Goal: Task Accomplishment & Management: Manage account settings

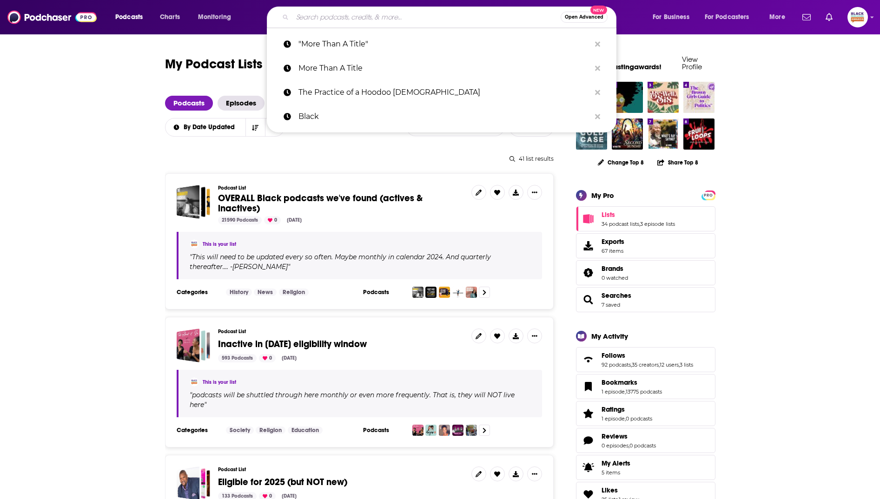
click at [375, 23] on input "Search podcasts, credits, & more..." at bounding box center [427, 17] width 268 height 15
paste input "The No Cap Sports Show Podcast"
type input "The No Cap Sports Show Podcast"
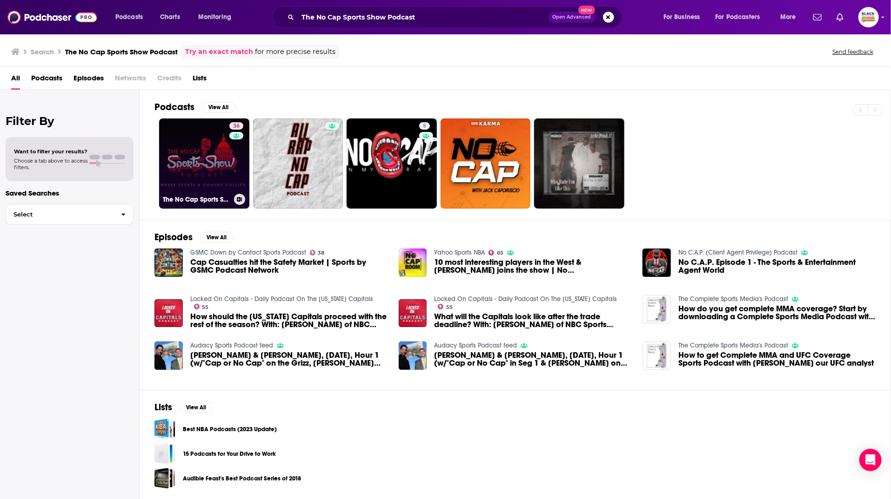
click at [180, 165] on link "36 The No Cap Sports Show Podcast" at bounding box center [204, 164] width 90 height 90
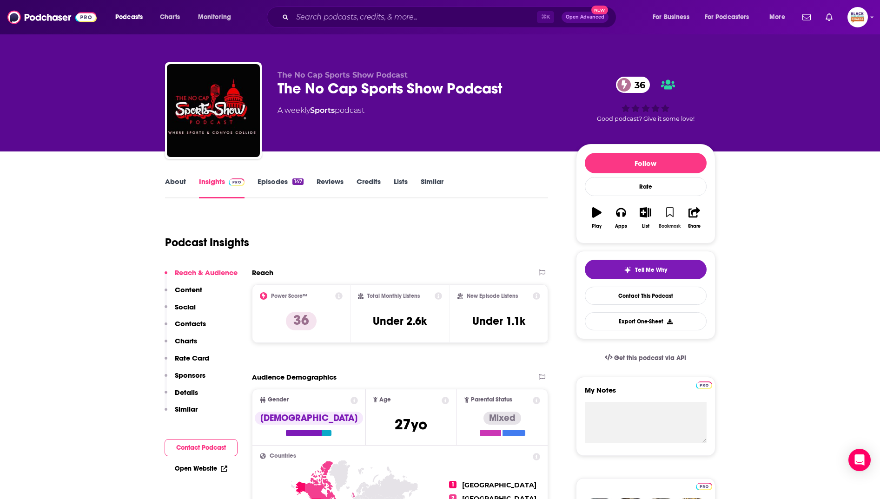
click at [666, 216] on icon "button" at bounding box center [670, 212] width 8 height 10
click at [645, 216] on icon "button" at bounding box center [646, 212] width 12 height 10
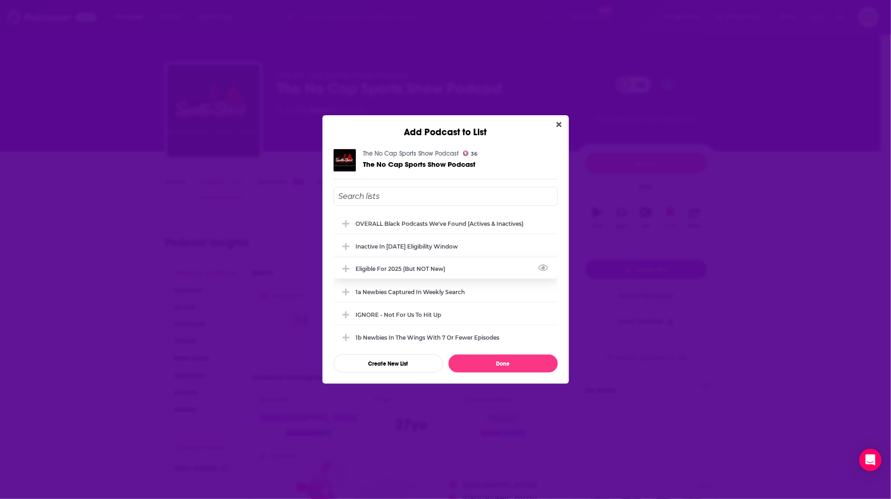
click at [464, 266] on div "Eligible for 2025 (but NOT new)" at bounding box center [445, 269] width 224 height 20
click at [454, 217] on div "OVERALL Black podcasts we've found (actives & inactives)" at bounding box center [445, 223] width 224 height 20
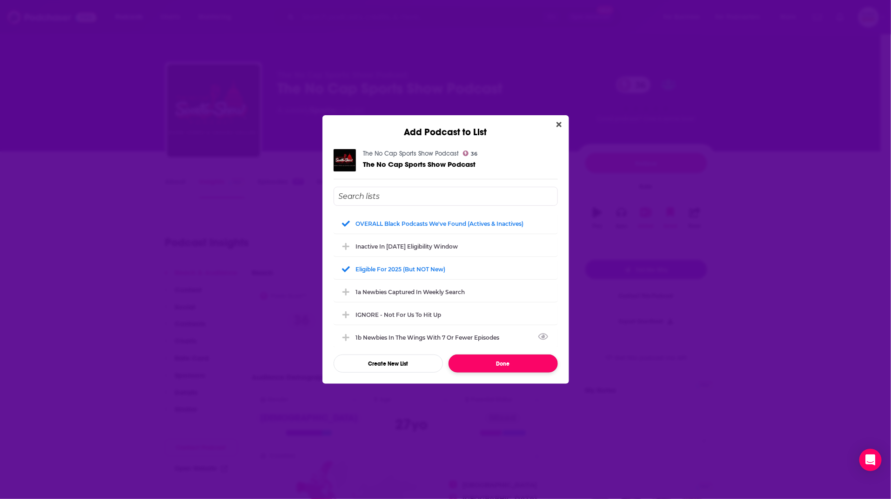
click at [492, 361] on button "Done" at bounding box center [502, 364] width 109 height 18
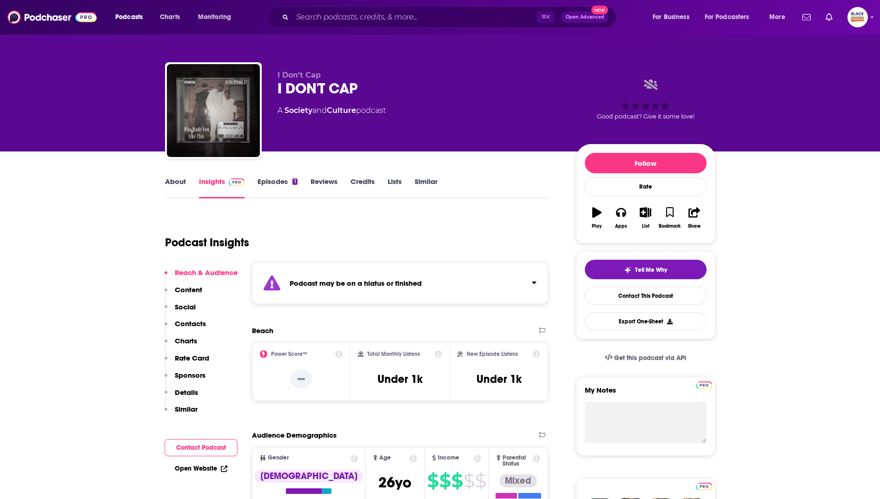
click at [419, 277] on div "Podcast may be on a hiatus or finished" at bounding box center [400, 283] width 297 height 41
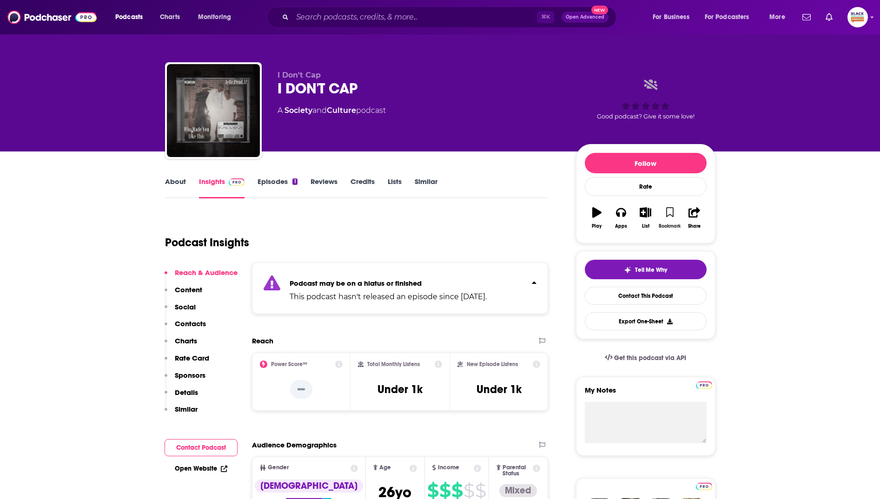
drag, startPoint x: 673, startPoint y: 211, endPoint x: 659, endPoint y: 213, distance: 14.2
click at [672, 211] on icon "button" at bounding box center [670, 212] width 8 height 10
click at [646, 215] on icon "button" at bounding box center [646, 212] width 12 height 10
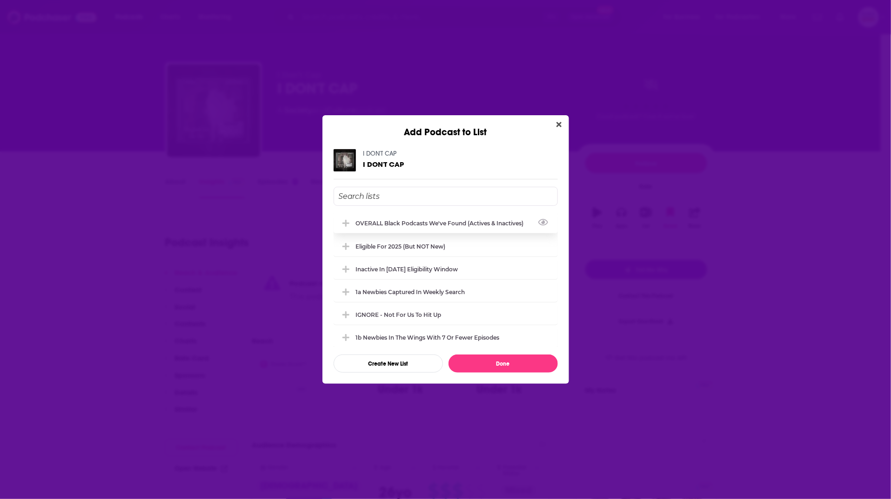
click at [489, 214] on div "OVERALL Black podcasts we've found (actives & inactives)" at bounding box center [445, 223] width 224 height 20
drag, startPoint x: 426, startPoint y: 263, endPoint x: 468, endPoint y: 307, distance: 60.9
click at [426, 263] on div "Inactive in [DATE] eligibility window" at bounding box center [445, 269] width 224 height 20
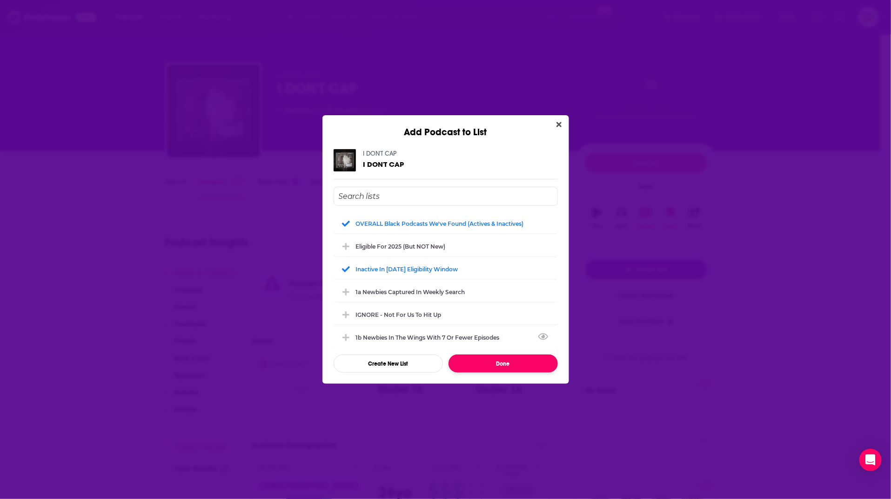
click at [497, 361] on button "Done" at bounding box center [502, 364] width 109 height 18
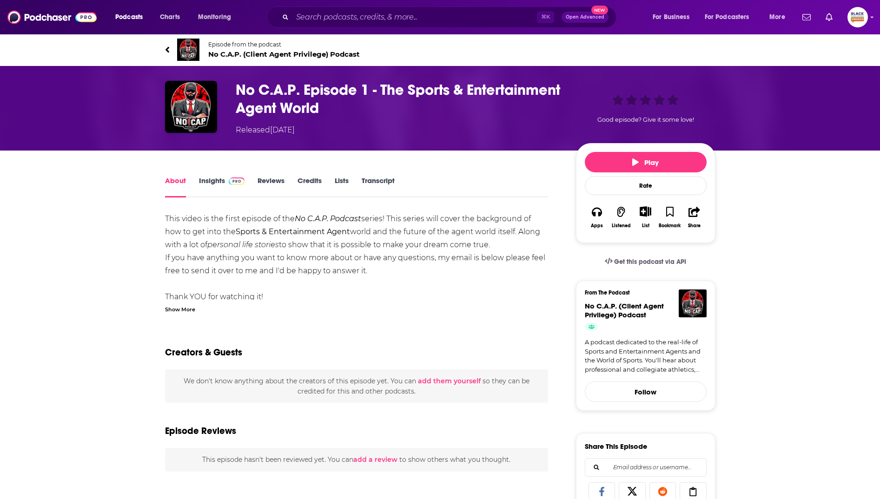
click at [191, 45] on img at bounding box center [188, 50] width 22 height 22
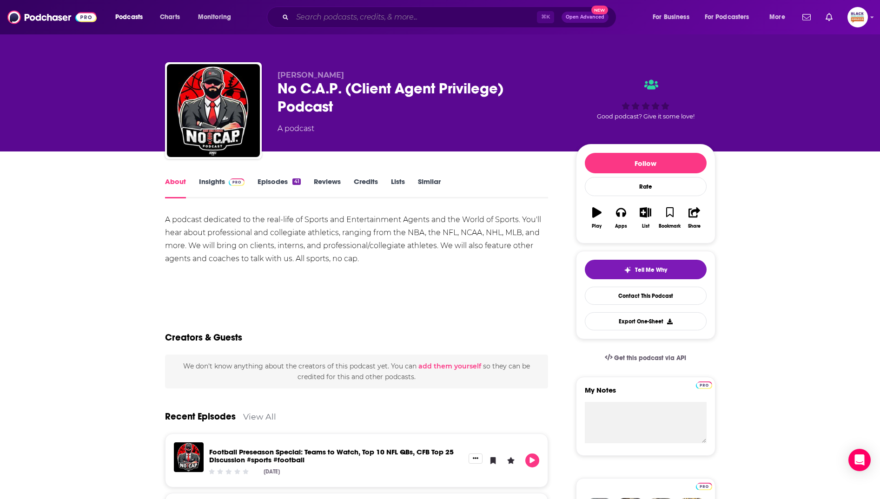
click at [336, 18] on input "Search podcasts, credits, & more..." at bounding box center [415, 17] width 245 height 15
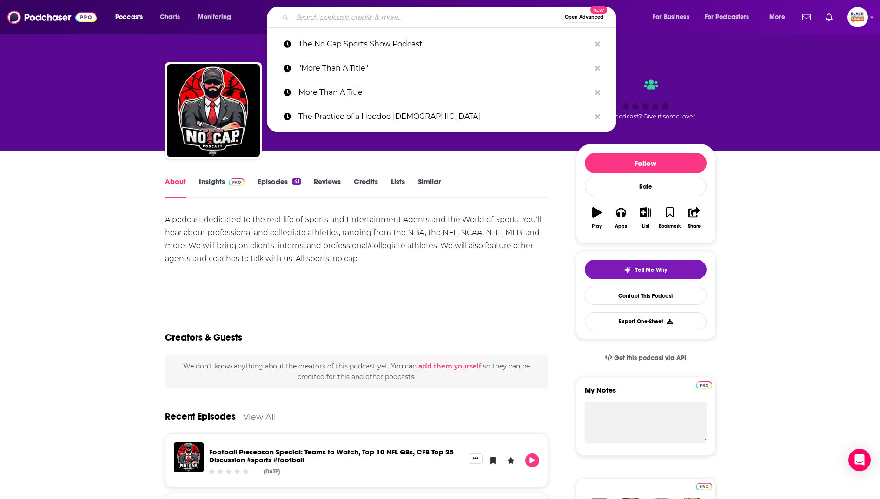
paste input "Side Hustle [DATE]"
type input "Side Hustle [DATE]"
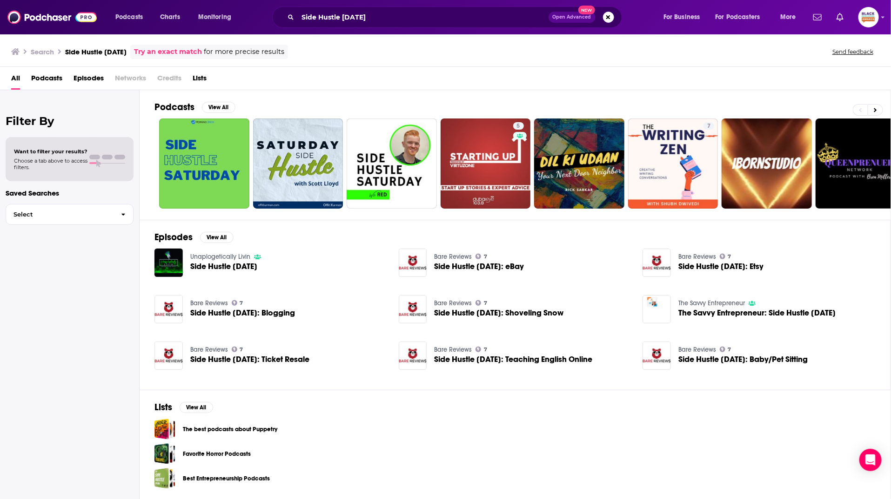
click at [198, 48] on link "Try an exact match" at bounding box center [168, 52] width 68 height 11
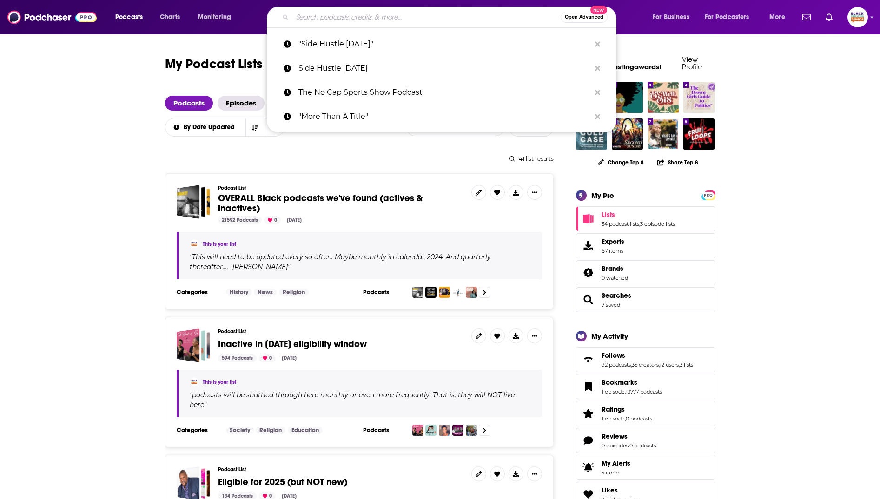
click at [399, 13] on input "Search podcasts, credits, & more..." at bounding box center [427, 17] width 268 height 15
paste input "[PERSON_NAME]"
type input "[PERSON_NAME]"
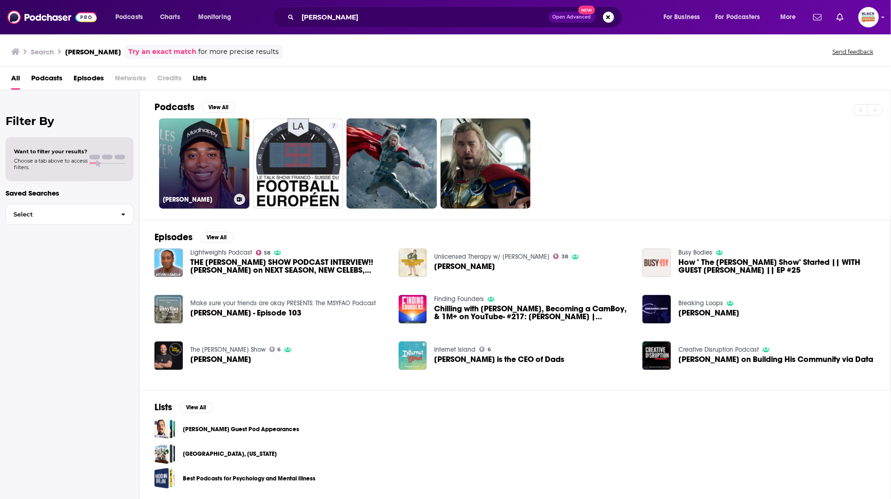
click at [213, 135] on link "Kevin Langue" at bounding box center [204, 164] width 90 height 90
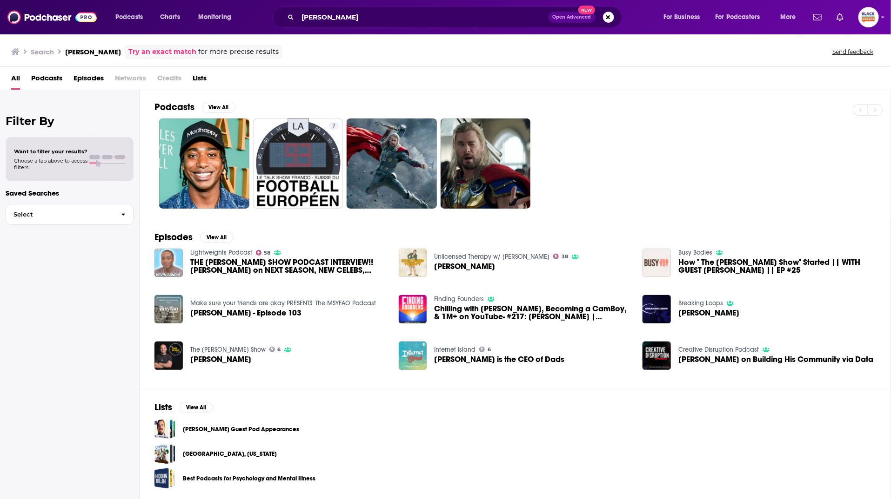
click at [173, 252] on img "THE KEVIN LANGUE SHOW PODCAST INTERVIEW!! Kevin Langue on NEXT SEASON, NEW CELE…" at bounding box center [168, 263] width 28 height 28
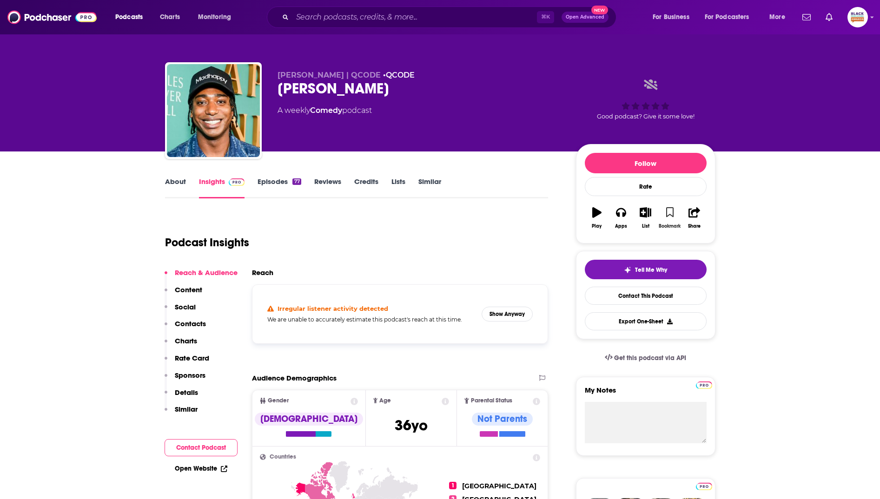
click at [668, 203] on button "Bookmark" at bounding box center [670, 217] width 24 height 33
click at [643, 217] on button "List" at bounding box center [645, 217] width 24 height 33
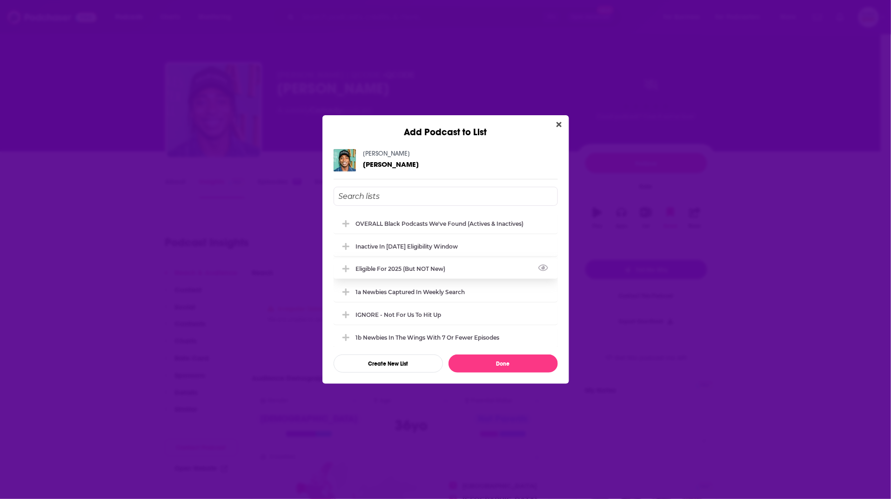
click at [439, 271] on div "Eligible for 2025 (but NOT new)" at bounding box center [403, 269] width 95 height 7
click at [448, 220] on div "OVERALL Black podcasts we've found (actives & inactives)" at bounding box center [442, 223] width 173 height 7
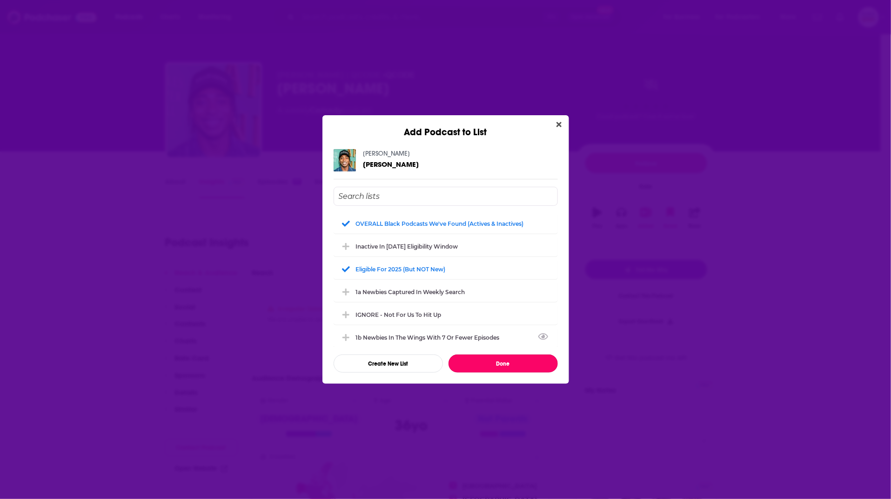
click at [505, 367] on button "Done" at bounding box center [502, 364] width 109 height 18
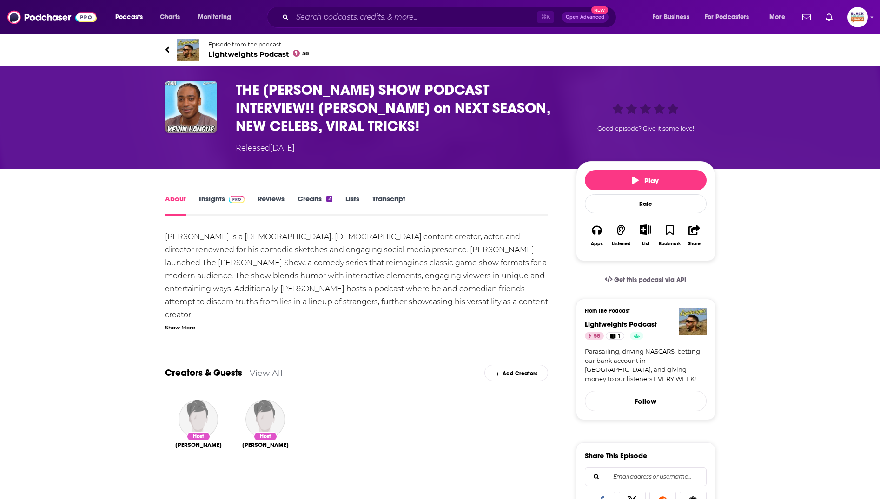
click at [192, 44] on img at bounding box center [188, 50] width 22 height 22
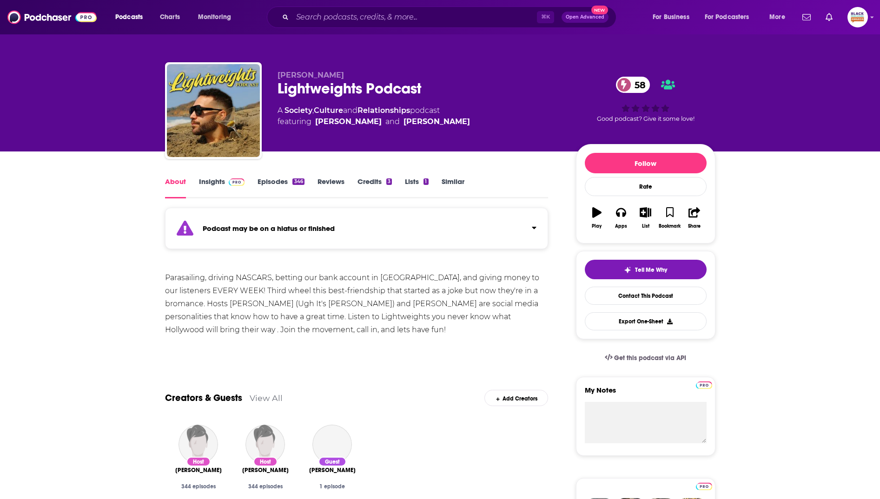
click at [432, 231] on div "Podcast may be on a hiatus or finished" at bounding box center [357, 228] width 384 height 41
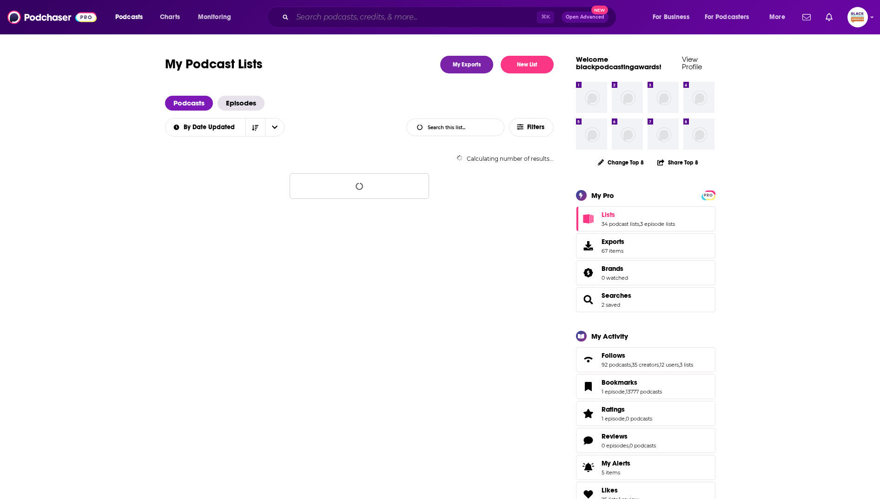
click at [399, 17] on input "Search podcasts, credits, & more..." at bounding box center [415, 17] width 245 height 15
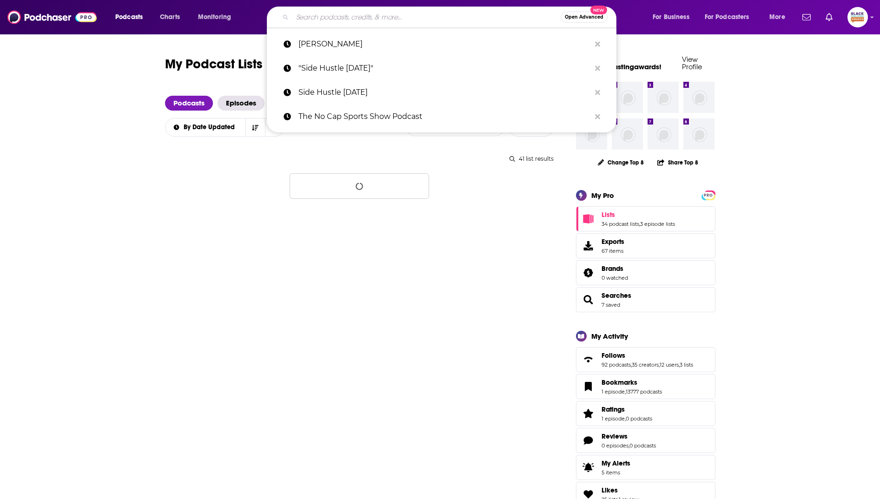
paste input "The Unpopular Opinion UG"
type input "The Unpopular Opinion UG"
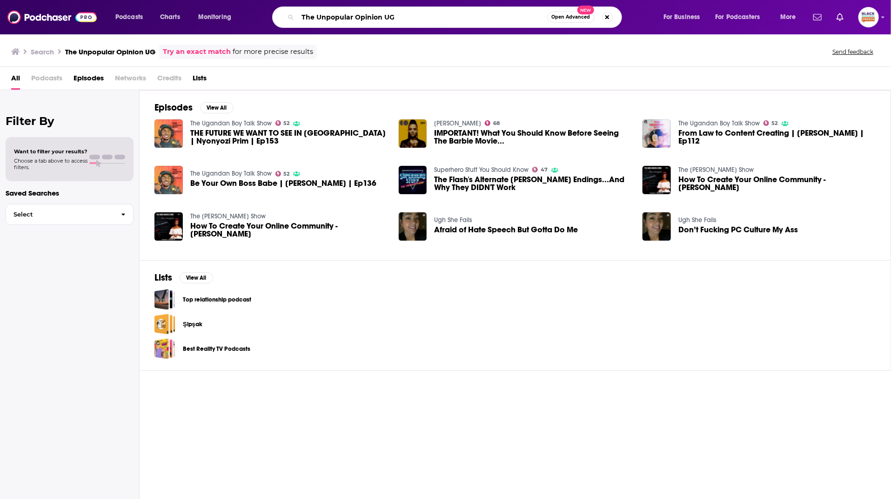
drag, startPoint x: 381, startPoint y: 13, endPoint x: 418, endPoint y: 19, distance: 36.6
click at [418, 19] on input "The Unpopular Opinion UG" at bounding box center [423, 17] width 250 height 15
type input "The Unpopular Opinion"
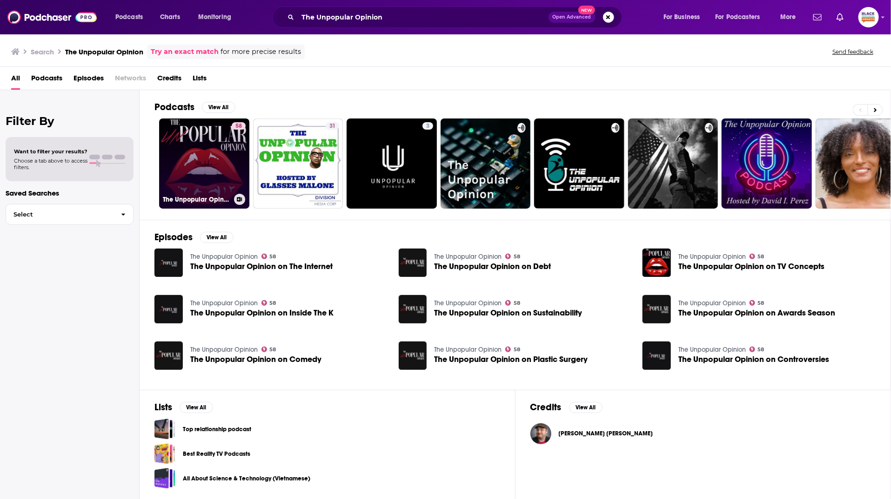
click at [225, 139] on link "58 The Unpopular Opinion" at bounding box center [204, 164] width 90 height 90
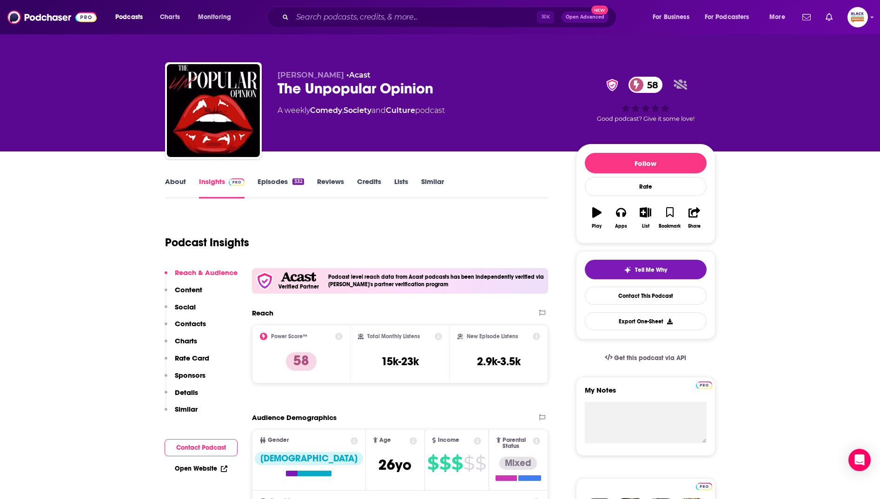
click at [178, 182] on link "About" at bounding box center [175, 187] width 21 height 21
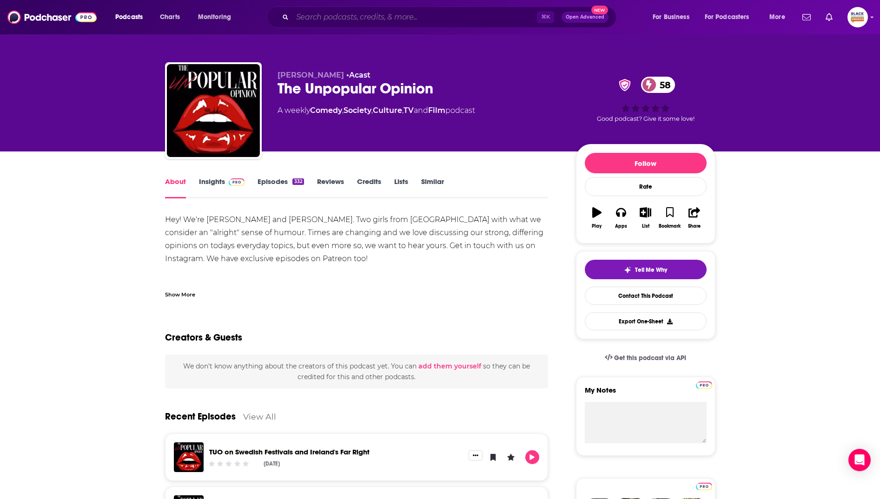
click at [323, 20] on input "Search podcasts, credits, & more..." at bounding box center [415, 17] width 245 height 15
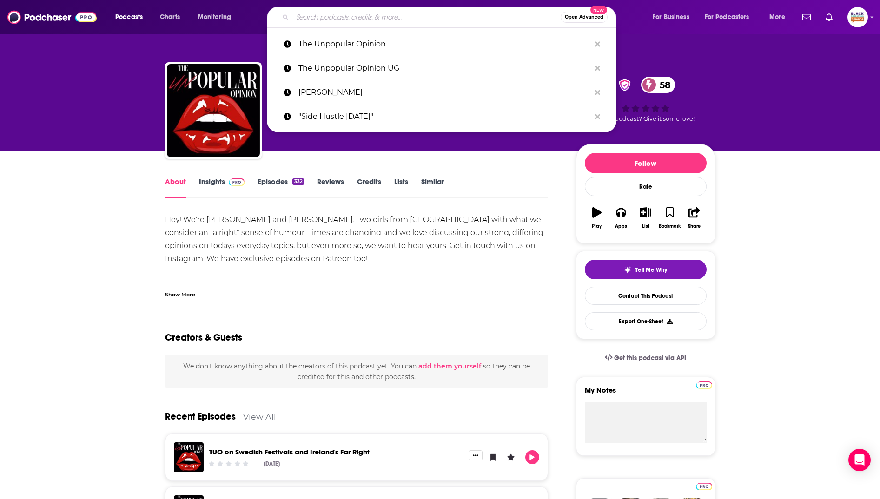
paste input "[PERSON_NAME] Kemigisha"
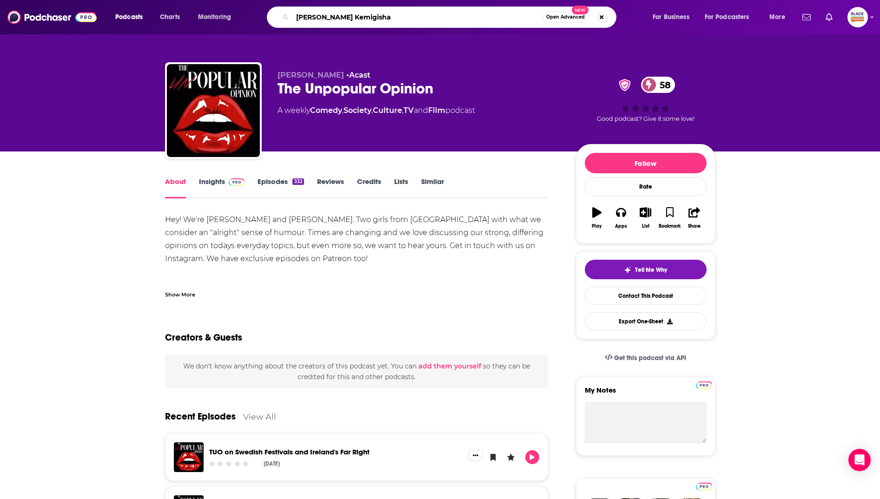
drag, startPoint x: 353, startPoint y: 17, endPoint x: 467, endPoint y: 22, distance: 113.6
click at [466, 22] on input "[PERSON_NAME] Kemigisha" at bounding box center [418, 17] width 250 height 15
type input "[PERSON_NAME]"
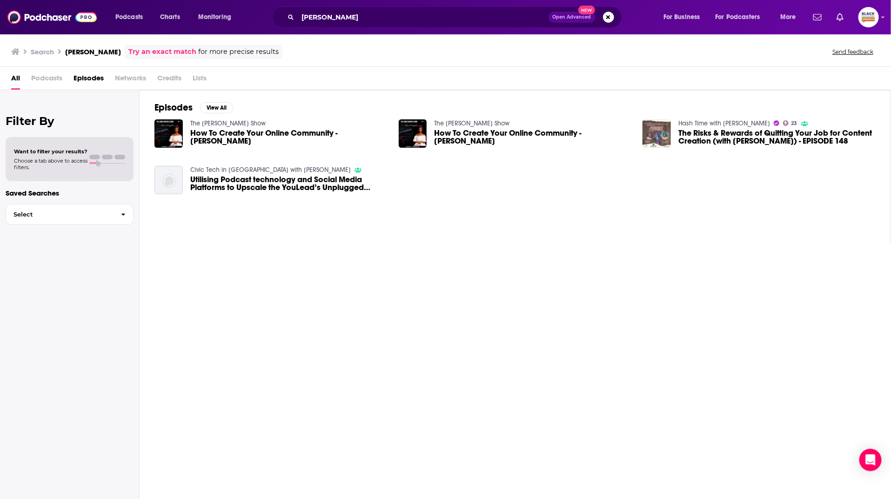
click at [652, 123] on img "The Risks & Rewards of Quitting Your Job for Content Creation (with Fiona Kemig…" at bounding box center [656, 134] width 28 height 28
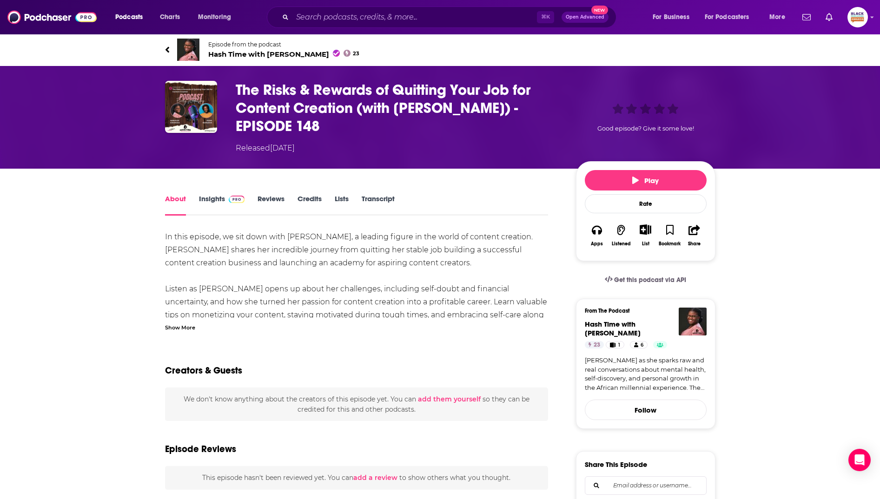
click at [187, 45] on img at bounding box center [188, 50] width 22 height 22
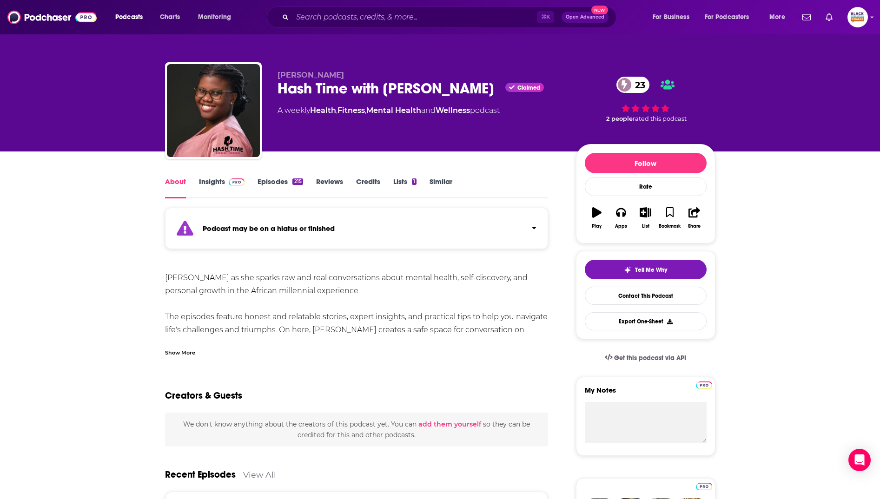
drag, startPoint x: 427, startPoint y: 226, endPoint x: 477, endPoint y: 222, distance: 49.9
click at [427, 226] on div "Podcast may be on a hiatus or finished" at bounding box center [357, 228] width 384 height 41
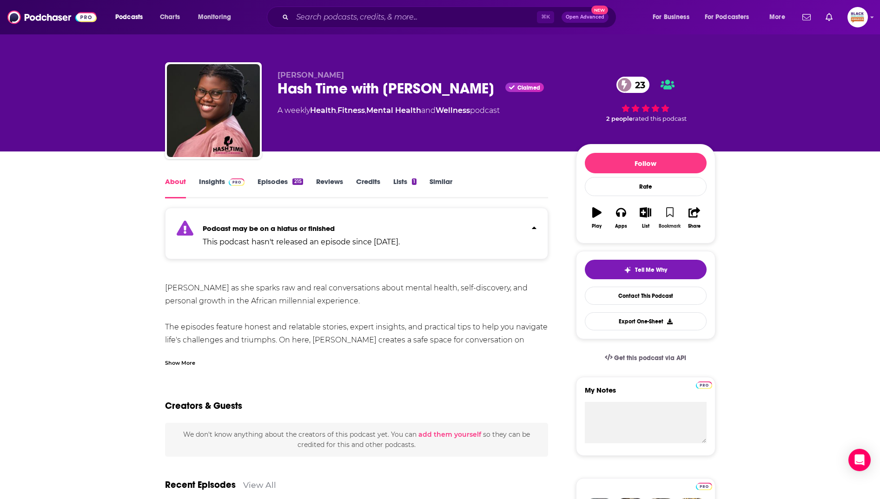
click at [675, 213] on button "Bookmark" at bounding box center [670, 217] width 24 height 33
click at [649, 213] on icon "button" at bounding box center [646, 212] width 12 height 10
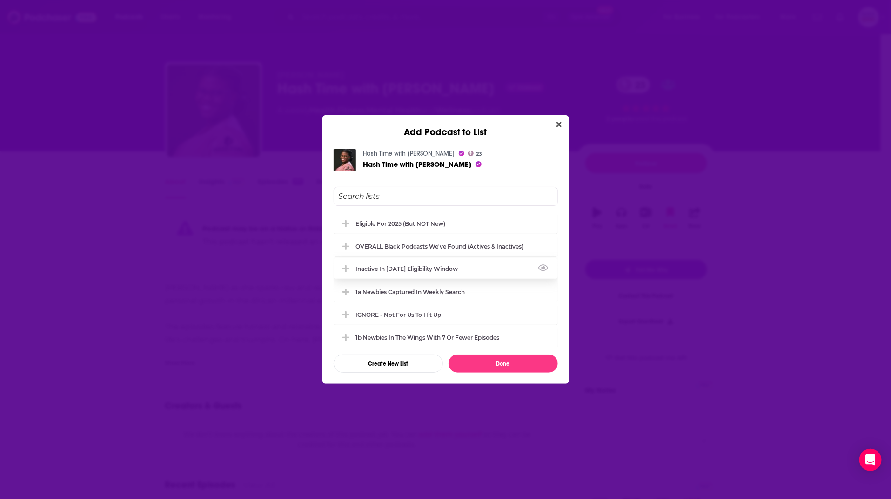
click at [459, 263] on div "Inactive in 2025 eligibility window" at bounding box center [445, 269] width 224 height 20
click at [459, 263] on div "Inactive in [DATE] eligibility window" at bounding box center [445, 269] width 224 height 20
drag, startPoint x: 458, startPoint y: 246, endPoint x: 456, endPoint y: 235, distance: 10.9
click at [457, 245] on div "OVERALL Black podcasts we've found (actives & inactives)" at bounding box center [442, 246] width 173 height 7
click at [440, 215] on div "Eligible for 2025 (but NOT new)" at bounding box center [445, 223] width 224 height 20
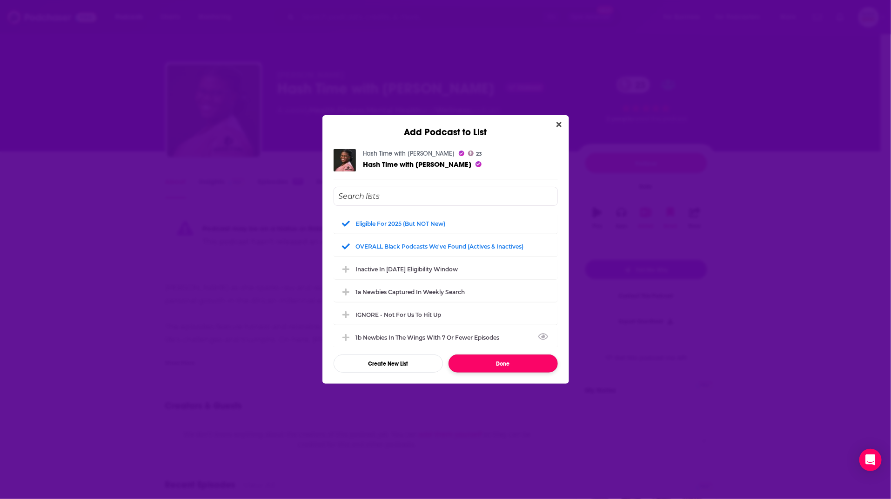
click at [500, 366] on button "Done" at bounding box center [502, 364] width 109 height 18
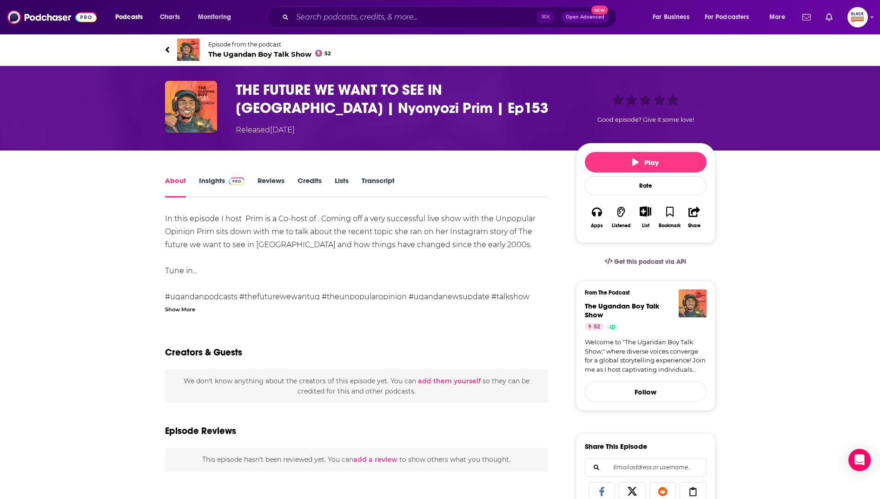
click at [182, 56] on img at bounding box center [188, 50] width 22 height 22
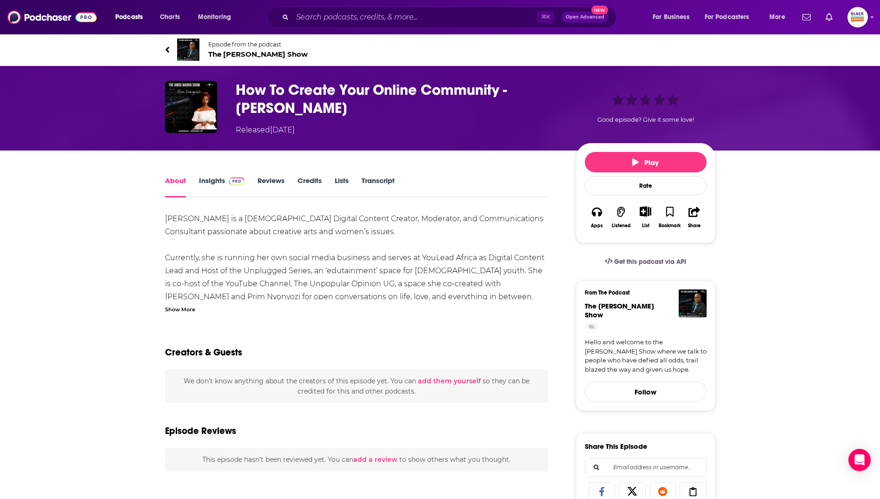
click at [188, 51] on img at bounding box center [188, 50] width 22 height 22
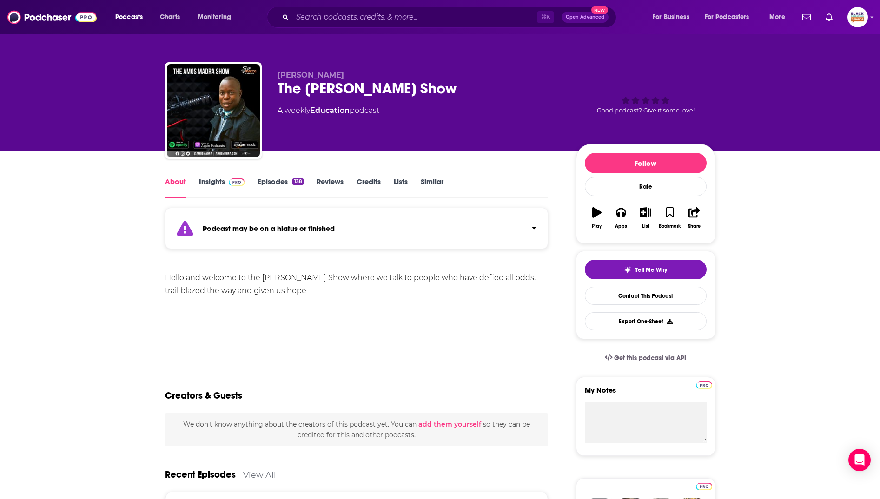
click at [394, 218] on div "Podcast may be on a hiatus or finished" at bounding box center [357, 228] width 384 height 41
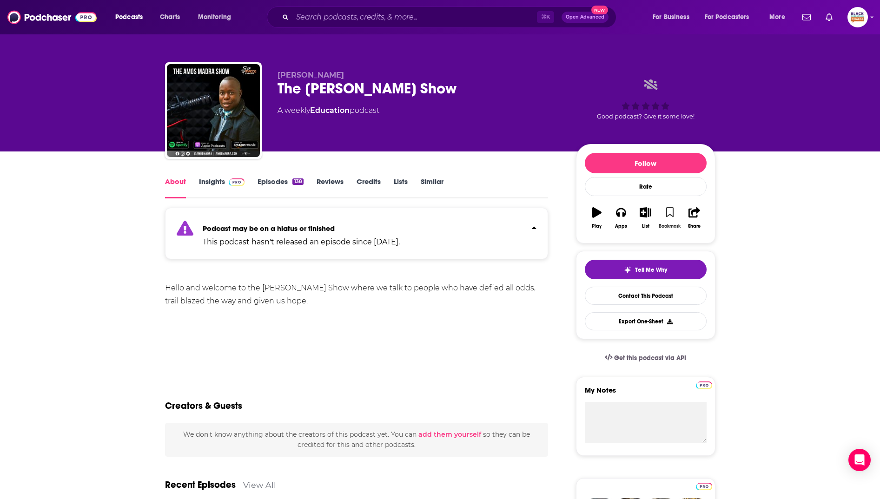
click at [671, 213] on icon "button" at bounding box center [670, 212] width 8 height 10
click at [649, 216] on icon "button" at bounding box center [646, 212] width 12 height 10
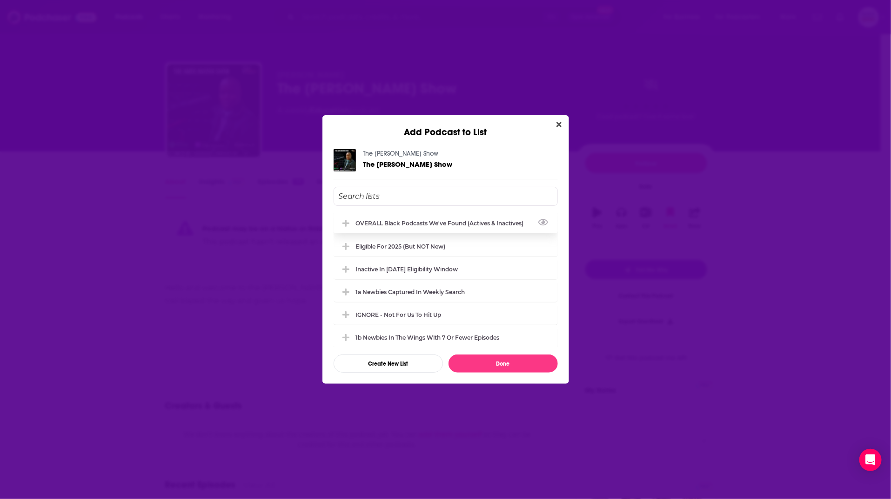
click at [471, 226] on div "OVERALL Black podcasts we've found (actives & inactives)" at bounding box center [445, 223] width 224 height 20
click at [443, 277] on div "Inactive in [DATE] eligibility window" at bounding box center [445, 269] width 224 height 20
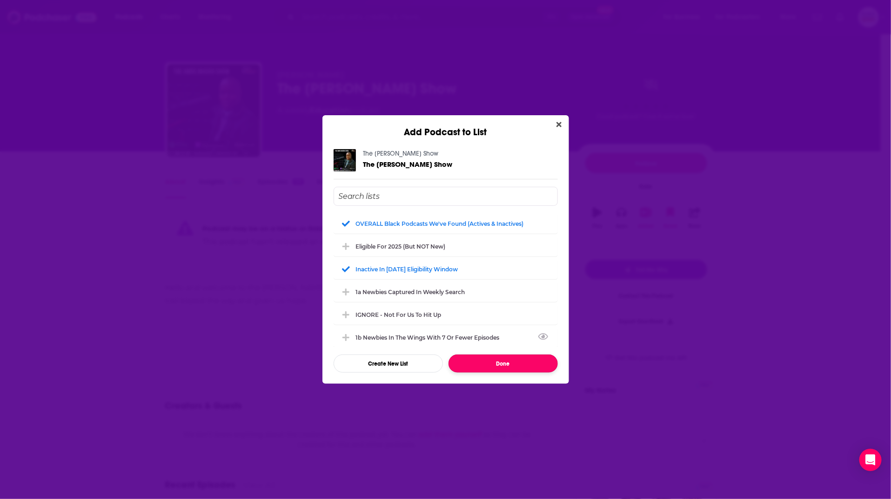
click at [515, 359] on button "Done" at bounding box center [502, 364] width 109 height 18
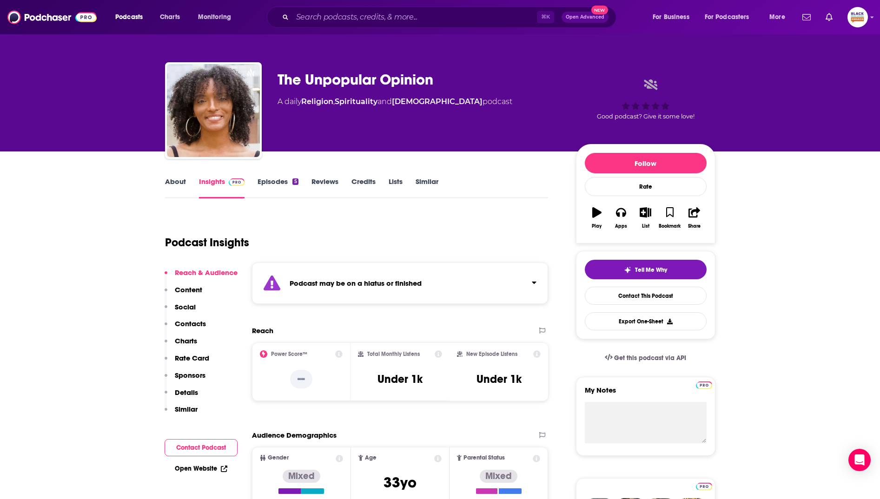
drag, startPoint x: 449, startPoint y: 284, endPoint x: 516, endPoint y: 266, distance: 69.7
click at [449, 284] on div "Podcast may be on a hiatus or finished" at bounding box center [400, 283] width 297 height 41
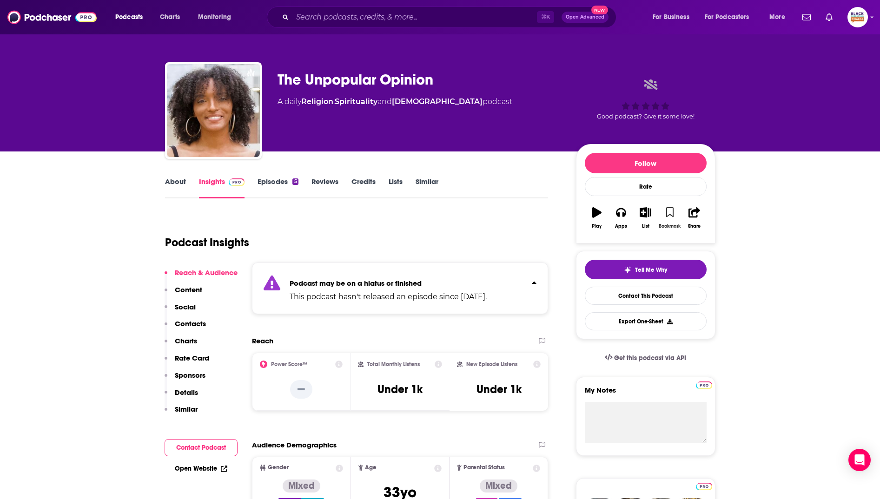
click at [673, 215] on icon "button" at bounding box center [670, 212] width 8 height 10
click at [650, 213] on icon "button" at bounding box center [646, 212] width 12 height 10
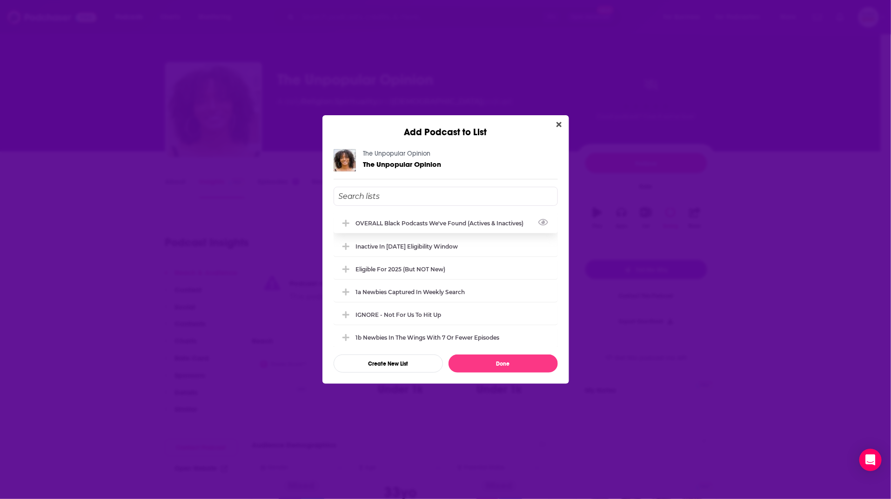
click at [485, 223] on div "OVERALL Black podcasts we've found (actives & inactives)" at bounding box center [442, 223] width 173 height 7
click at [441, 244] on div "Inactive in [DATE] eligibility window" at bounding box center [410, 246] width 108 height 7
click at [522, 360] on button "Done" at bounding box center [502, 364] width 109 height 18
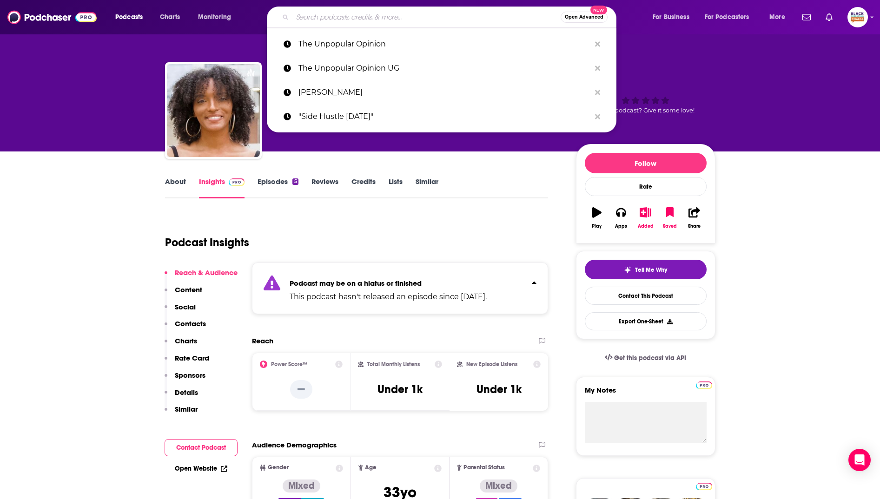
click at [341, 14] on input "Search podcasts, credits, & more..." at bounding box center [427, 17] width 268 height 15
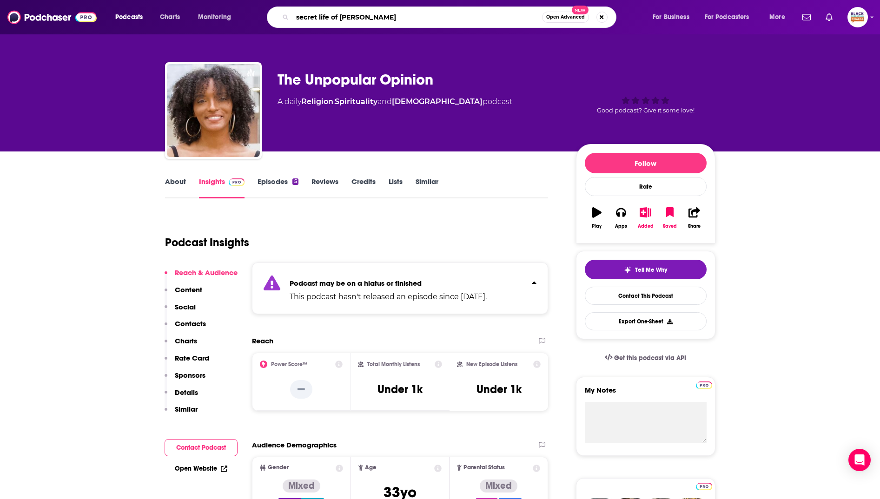
type input "secret life of tk dutes"
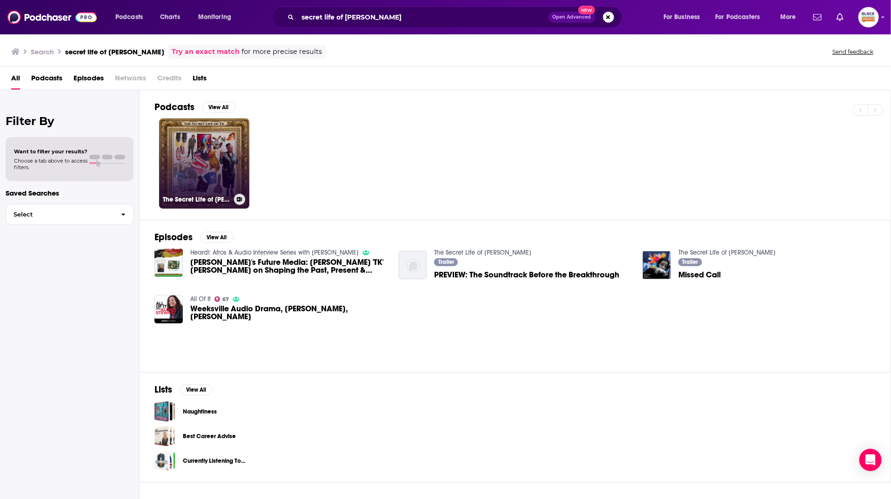
click at [231, 144] on link "The Secret Life of TK Dutes" at bounding box center [204, 164] width 90 height 90
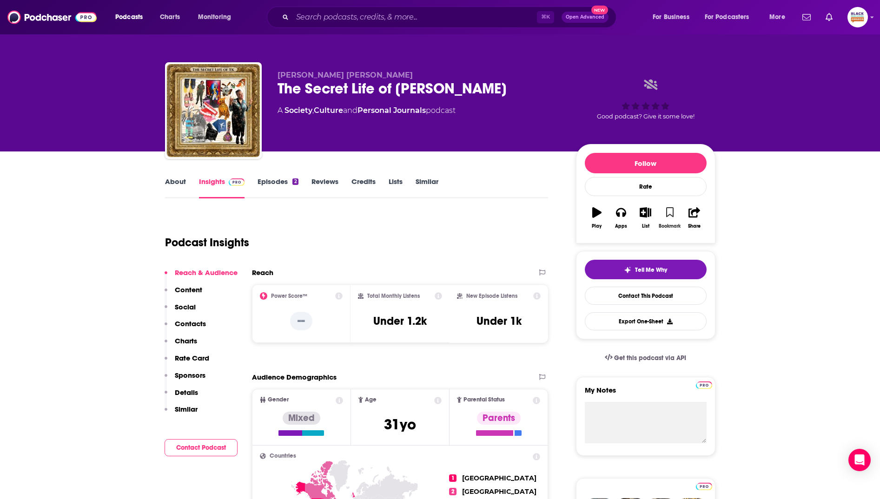
drag, startPoint x: 669, startPoint y: 211, endPoint x: 652, endPoint y: 213, distance: 17.4
click at [669, 211] on icon "button" at bounding box center [670, 212] width 8 height 10
click at [646, 214] on icon "button" at bounding box center [646, 212] width 12 height 10
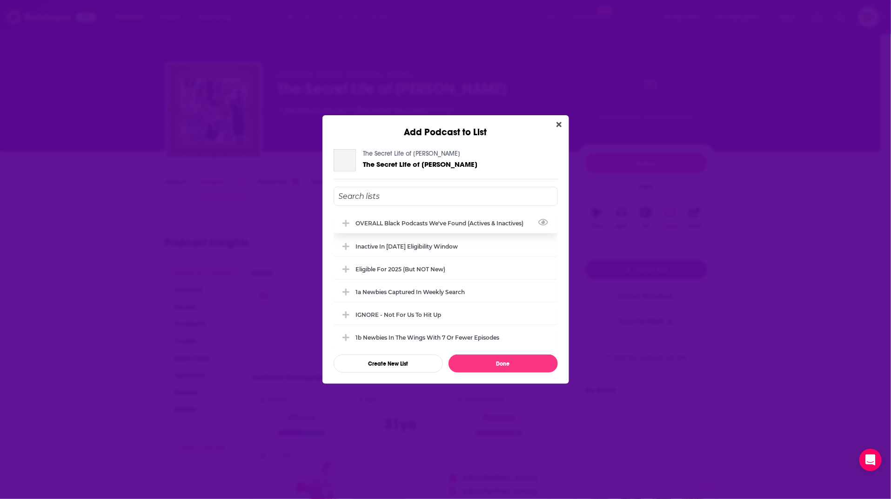
click at [445, 221] on div "OVERALL Black podcasts we've found (actives & inactives)" at bounding box center [442, 223] width 173 height 7
click at [417, 291] on div "1a Newbies captured in weekly search" at bounding box center [413, 291] width 115 height 7
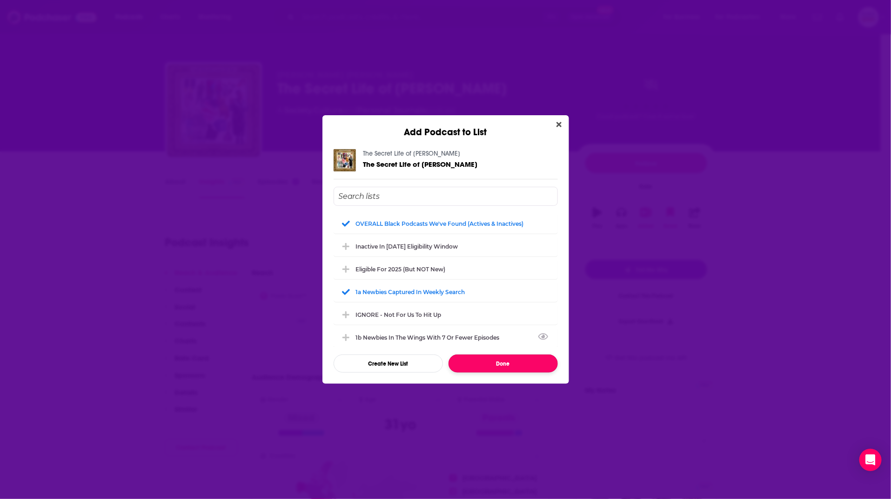
click at [495, 362] on button "Done" at bounding box center [502, 364] width 109 height 18
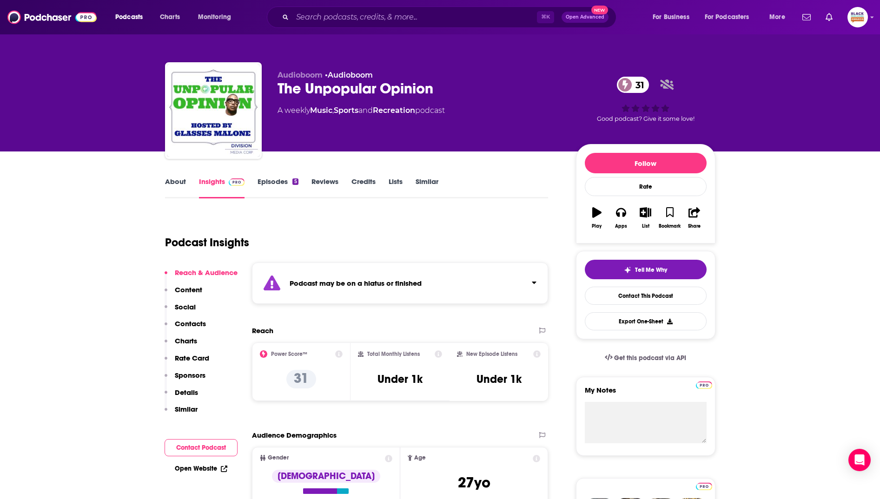
drag, startPoint x: 446, startPoint y: 277, endPoint x: 485, endPoint y: 272, distance: 39.9
click at [446, 277] on div "Podcast may be on a hiatus or finished" at bounding box center [400, 283] width 297 height 41
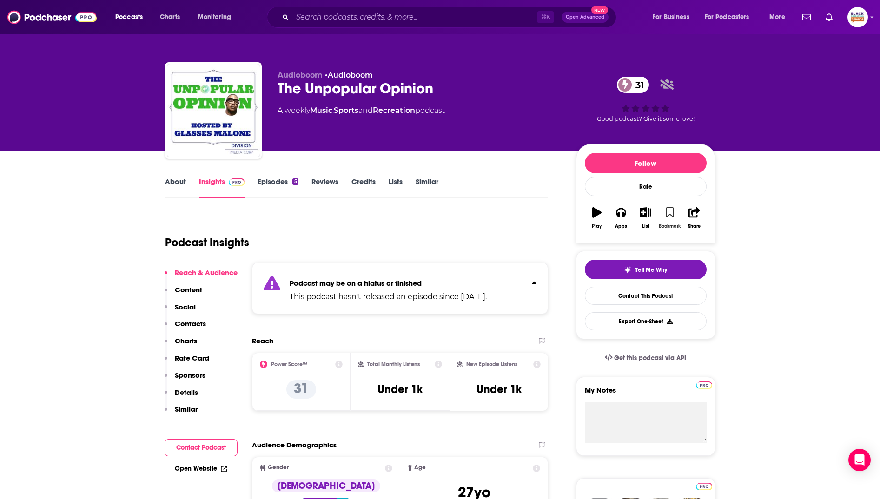
drag, startPoint x: 673, startPoint y: 209, endPoint x: 659, endPoint y: 215, distance: 15.2
click at [671, 211] on icon "button" at bounding box center [670, 212] width 8 height 10
click at [631, 217] on button "Apps" at bounding box center [621, 217] width 24 height 33
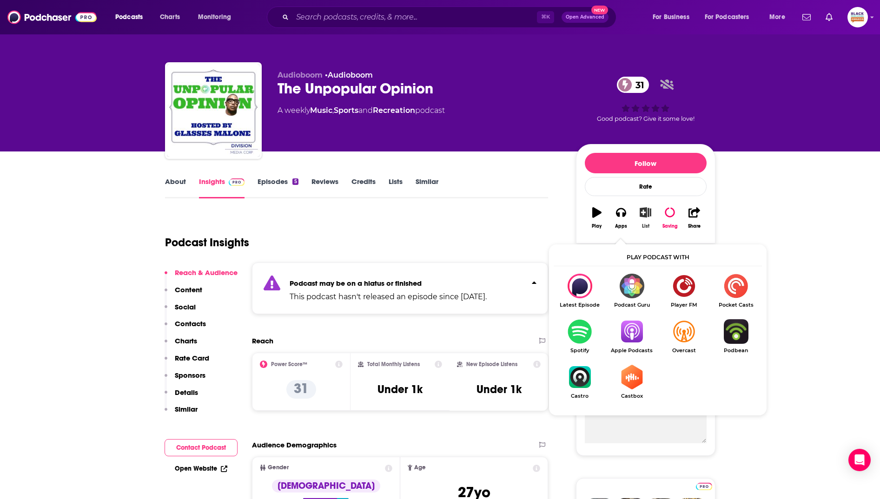
click at [645, 218] on button "List" at bounding box center [645, 217] width 24 height 33
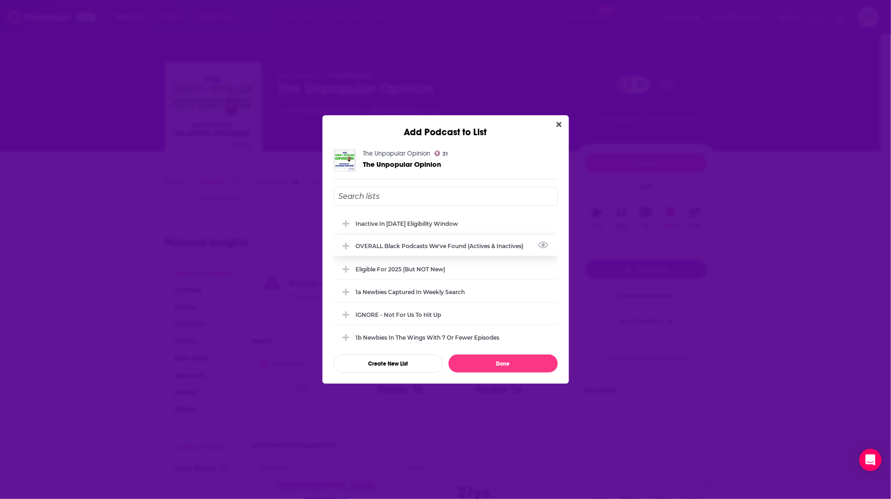
drag, startPoint x: 433, startPoint y: 248, endPoint x: 421, endPoint y: 221, distance: 28.9
click at [433, 248] on div "OVERALL Black podcasts we've found (actives & inactives)" at bounding box center [442, 246] width 173 height 7
click at [420, 221] on div "Inactive in [DATE] eligibility window" at bounding box center [410, 223] width 108 height 7
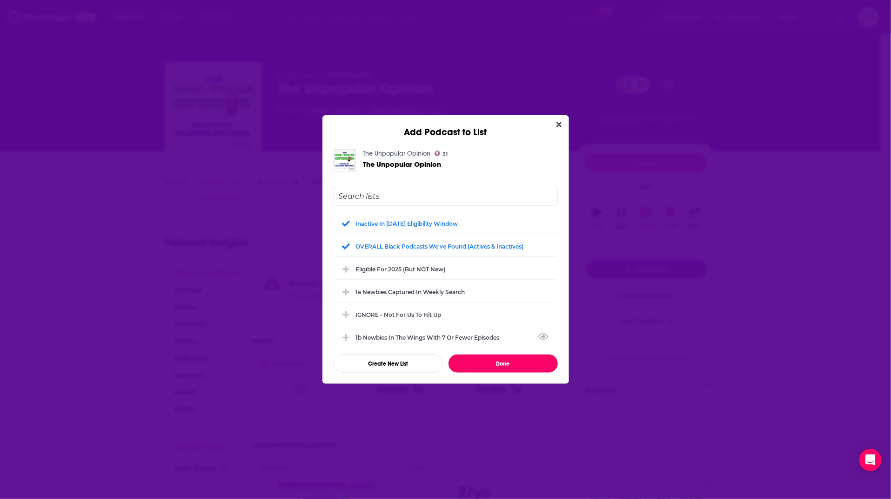
drag, startPoint x: 502, startPoint y: 359, endPoint x: 506, endPoint y: 351, distance: 9.8
click at [502, 360] on button "Done" at bounding box center [502, 364] width 109 height 18
